Goal: Task Accomplishment & Management: Manage account settings

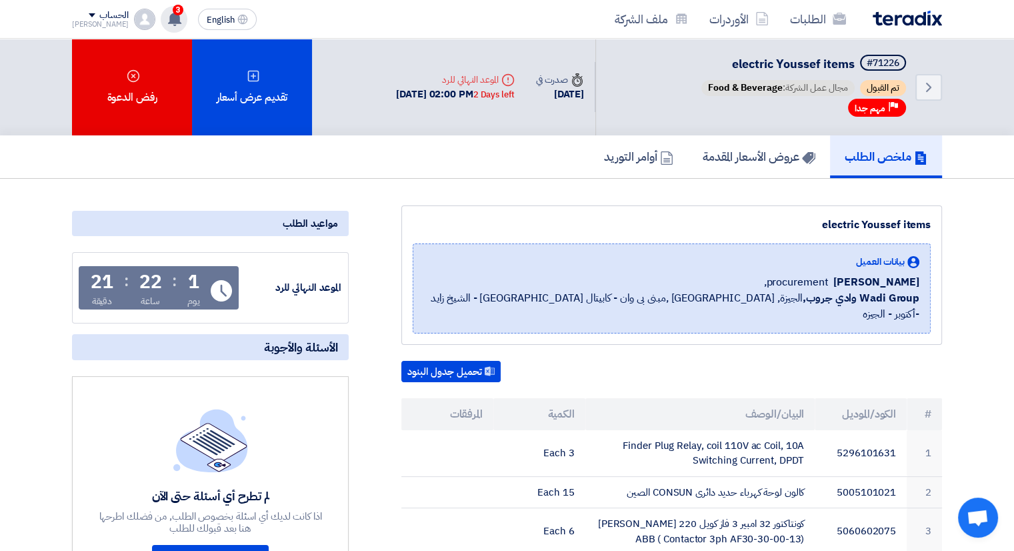
click at [168, 17] on use at bounding box center [174, 18] width 13 height 15
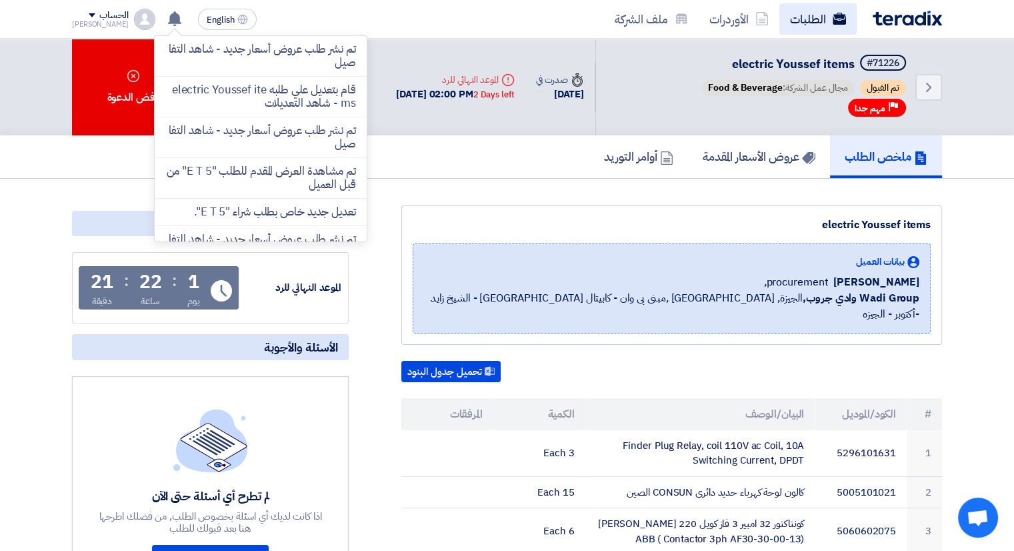
click at [803, 22] on link "الطلبات" at bounding box center [817, 18] width 77 height 31
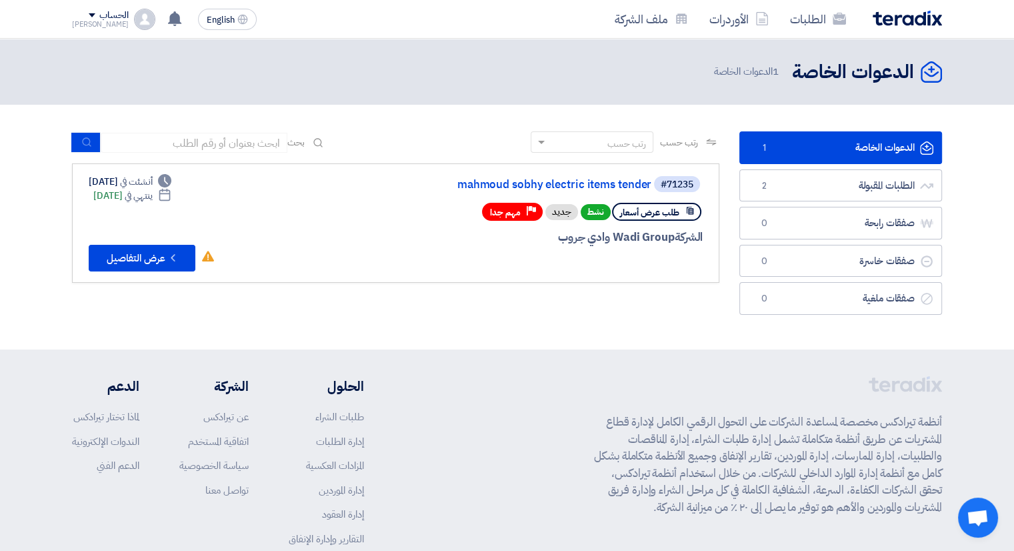
click at [795, 136] on link "الدعوات الخاصة الدعوات الخاصة 1" at bounding box center [840, 147] width 203 height 33
click at [902, 148] on link "الدعوات الخاصة الدعوات الخاصة 1" at bounding box center [840, 147] width 203 height 33
click at [145, 255] on button "Check details عرض التفاصيل" at bounding box center [142, 258] width 107 height 27
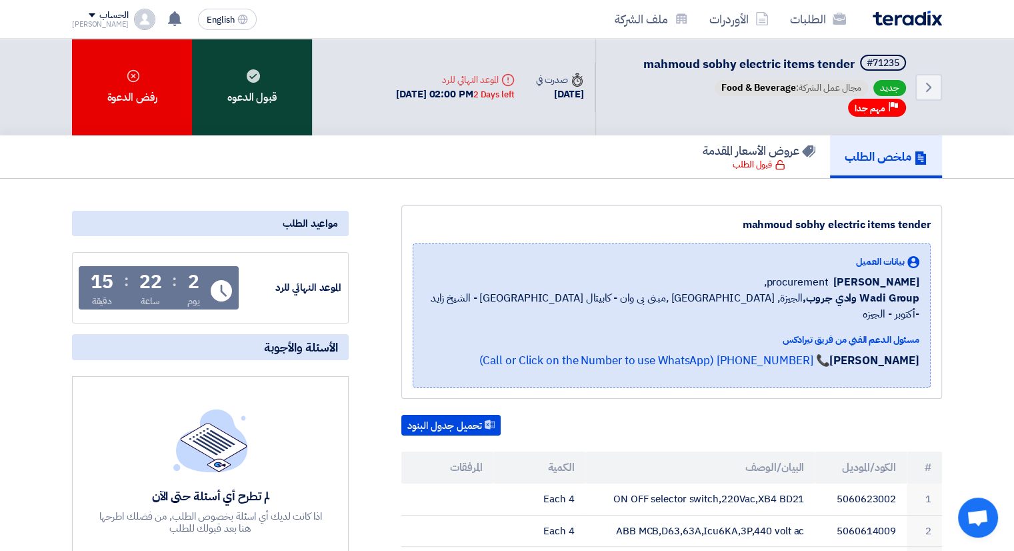
click at [275, 112] on div "قبول الدعوه" at bounding box center [252, 87] width 120 height 97
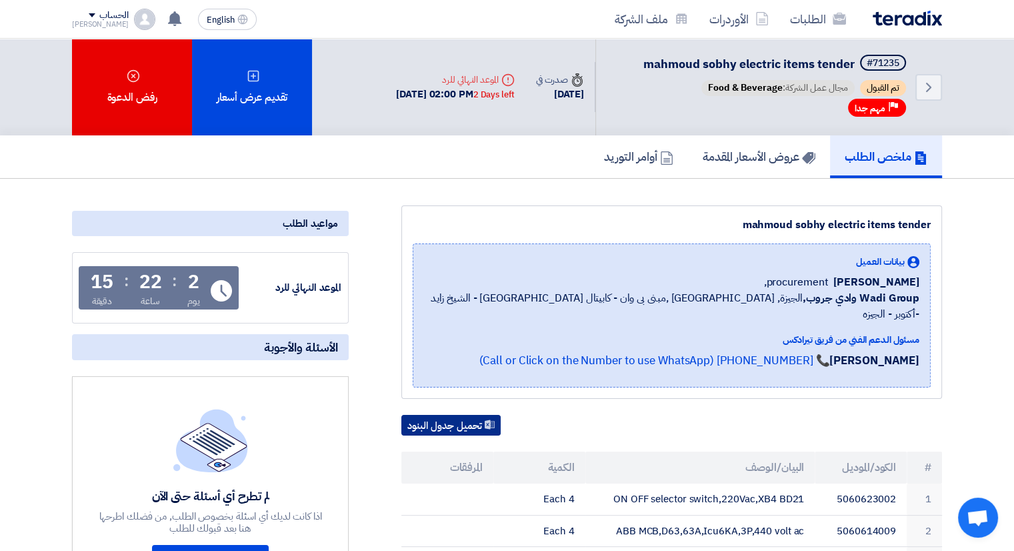
click at [467, 415] on button "تحميل جدول البنود" at bounding box center [450, 425] width 99 height 21
drag, startPoint x: 365, startPoint y: 93, endPoint x: 408, endPoint y: 106, distance: 45.3
click at [408, 106] on div "Deadline الموعد النهائي للرد [DATE] 02:00 PM 2 Days left" at bounding box center [454, 87] width 139 height 51
click at [605, 166] on link "أوامر التوريد" at bounding box center [638, 156] width 99 height 43
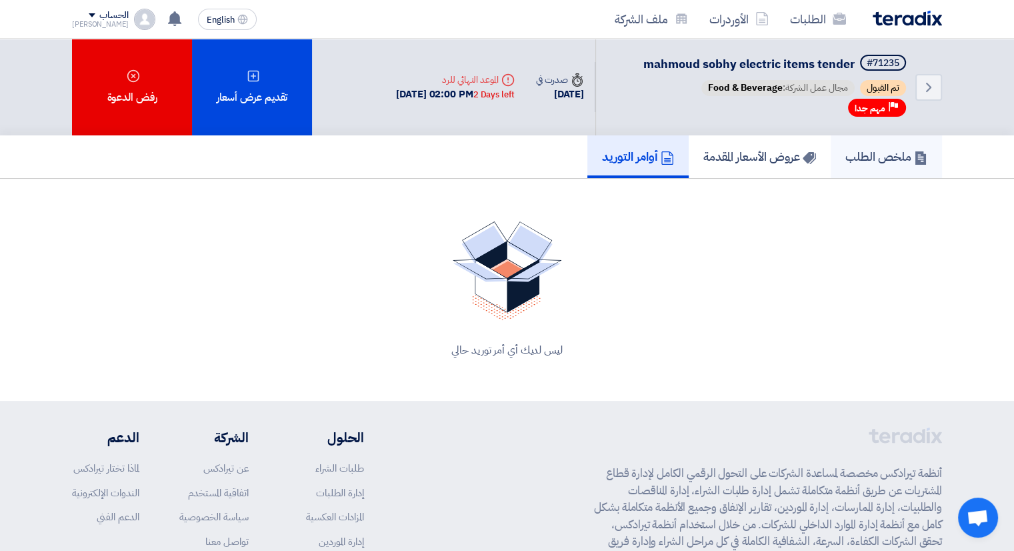
click at [894, 165] on link "ملخص الطلب" at bounding box center [886, 156] width 111 height 43
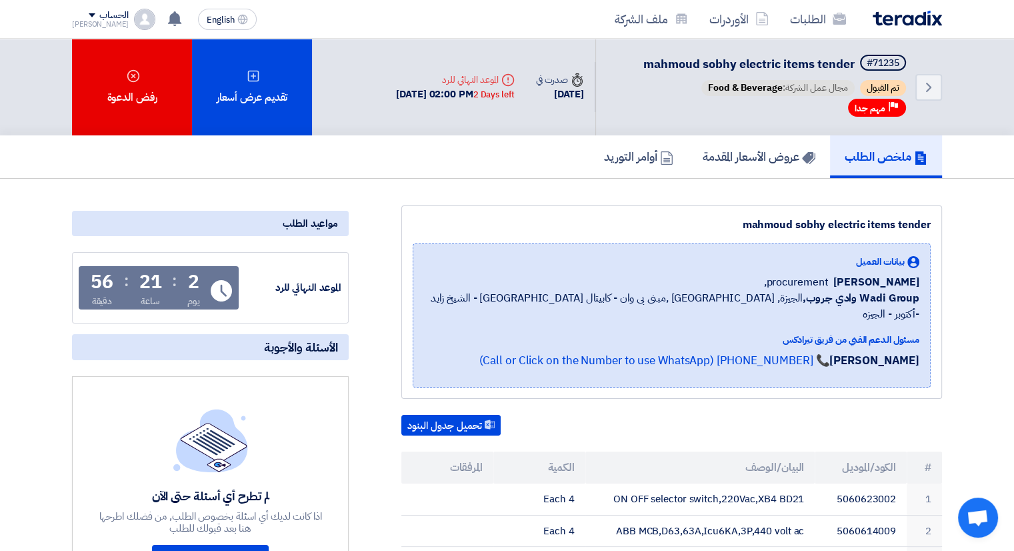
click at [912, 22] on img at bounding box center [907, 18] width 69 height 15
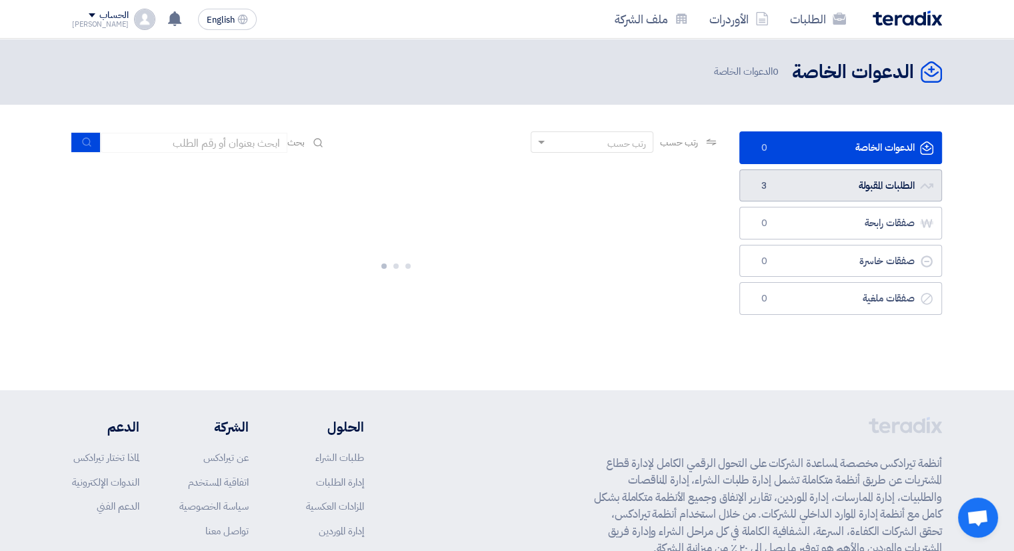
click at [842, 195] on link "الطلبات المقبولة الطلبات المقبولة 3" at bounding box center [840, 185] width 203 height 33
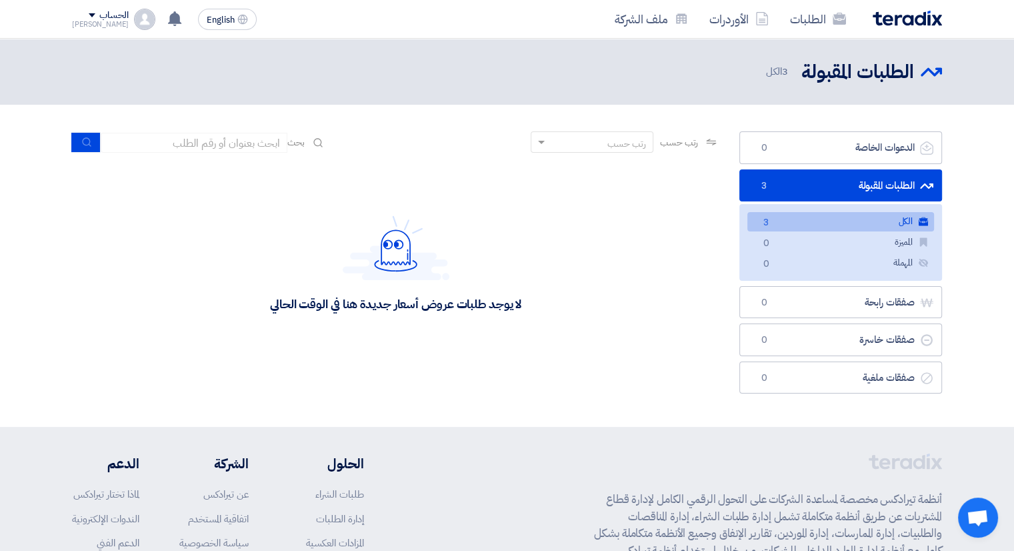
click at [808, 217] on link "الكل الكل 3" at bounding box center [840, 221] width 187 height 19
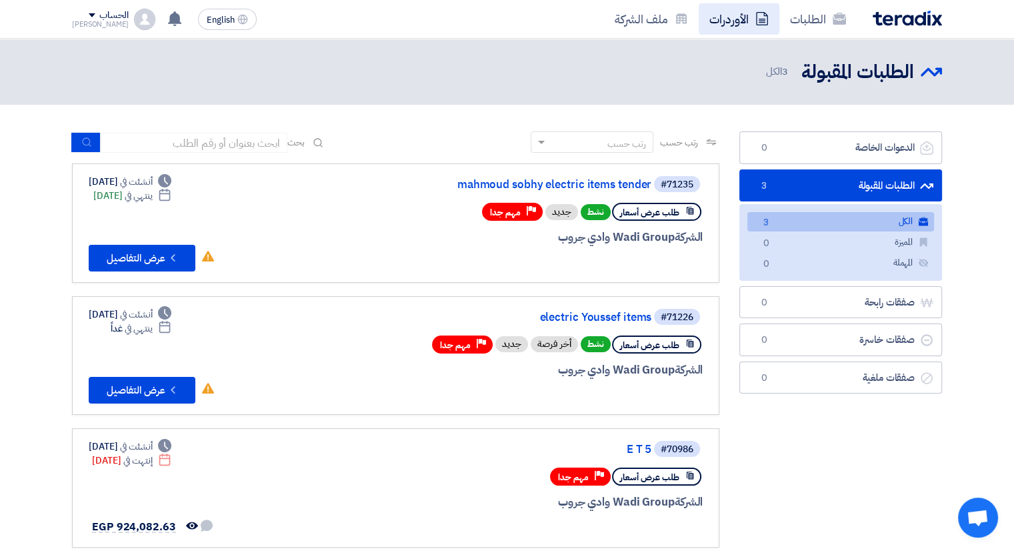
click at [725, 18] on link "الأوردرات" at bounding box center [739, 18] width 81 height 31
